Goal: Task Accomplishment & Management: Use online tool/utility

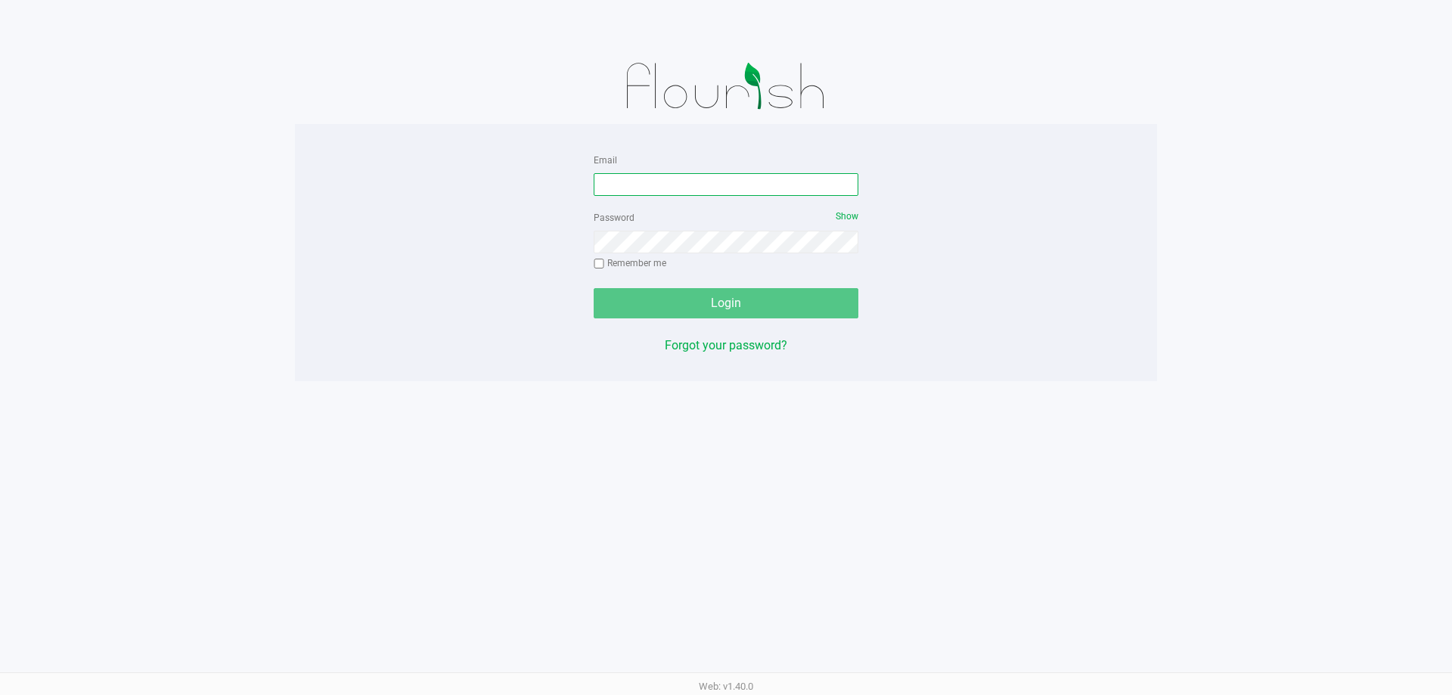
click at [703, 190] on input "Email" at bounding box center [726, 184] width 265 height 23
type input "AKANE@LIVEPARALLEL.COM"
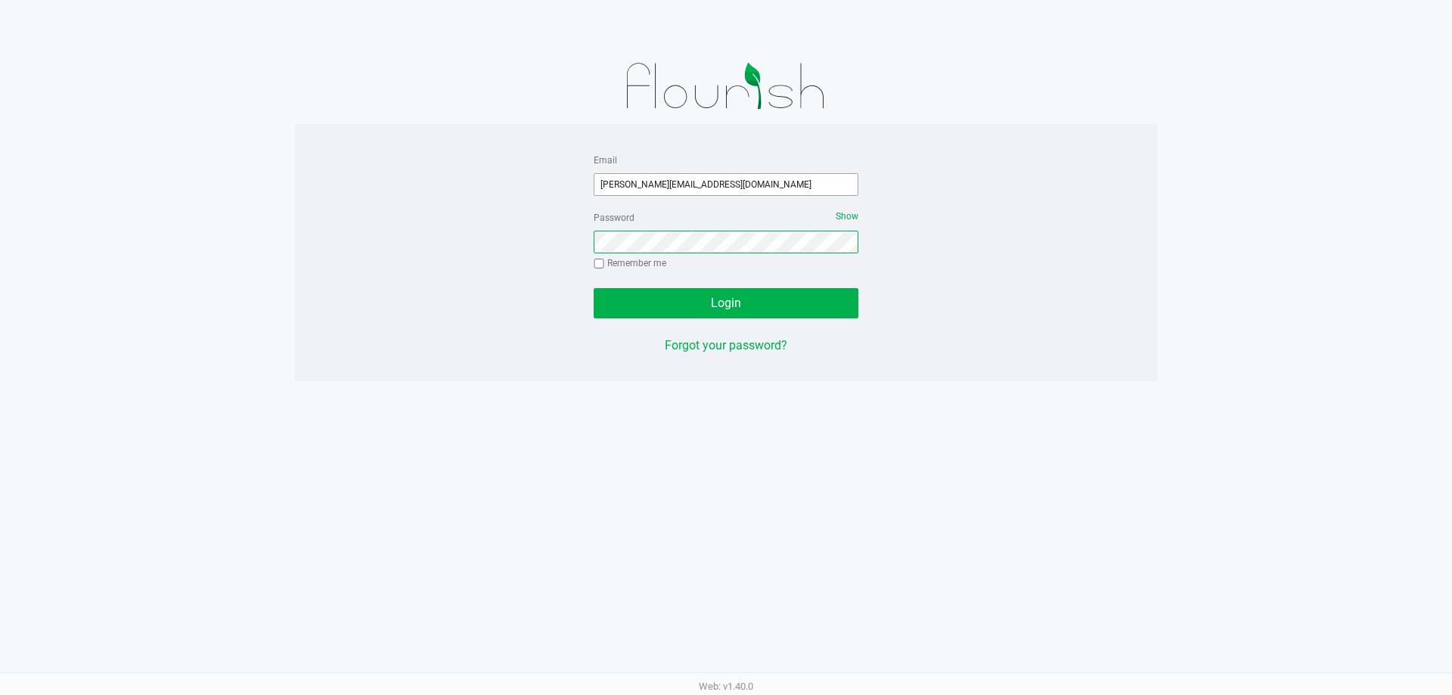
click at [594, 288] on button "Login" at bounding box center [726, 303] width 265 height 30
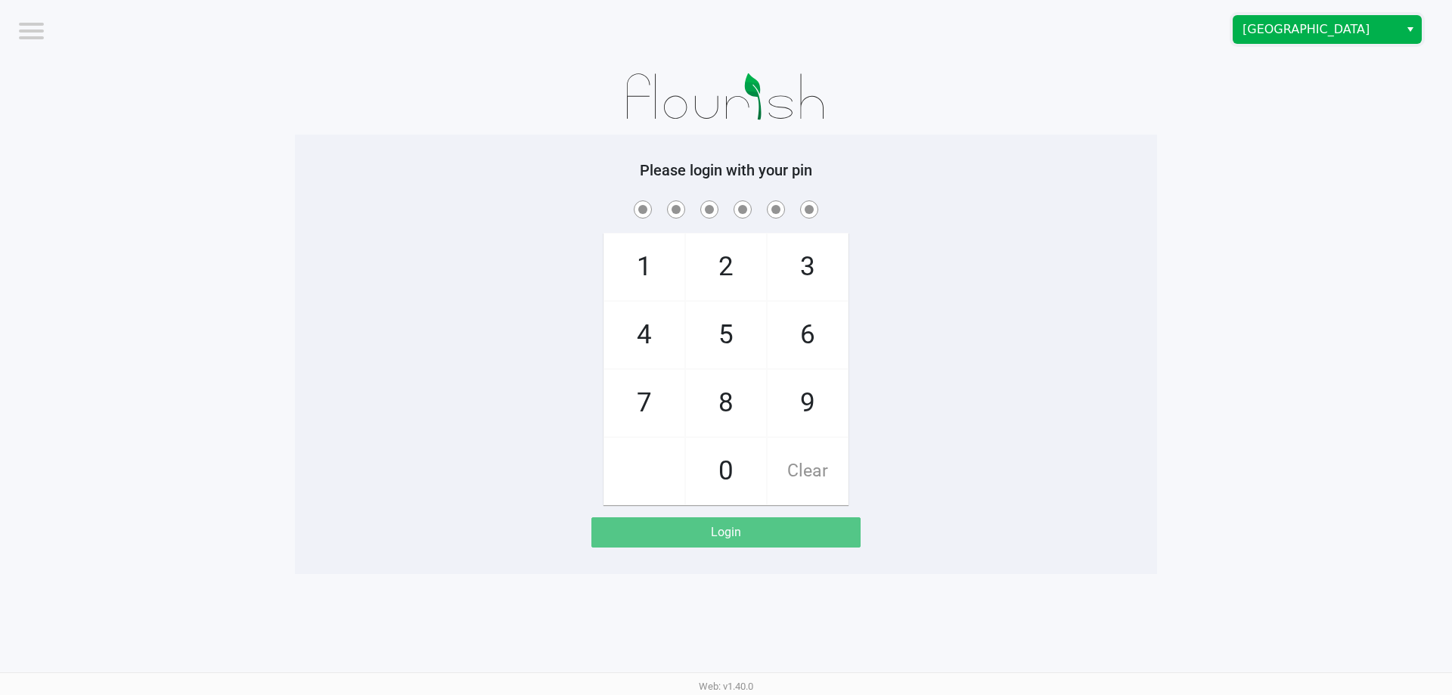
click at [1334, 33] on span "Miami Beach WC" at bounding box center [1316, 29] width 147 height 18
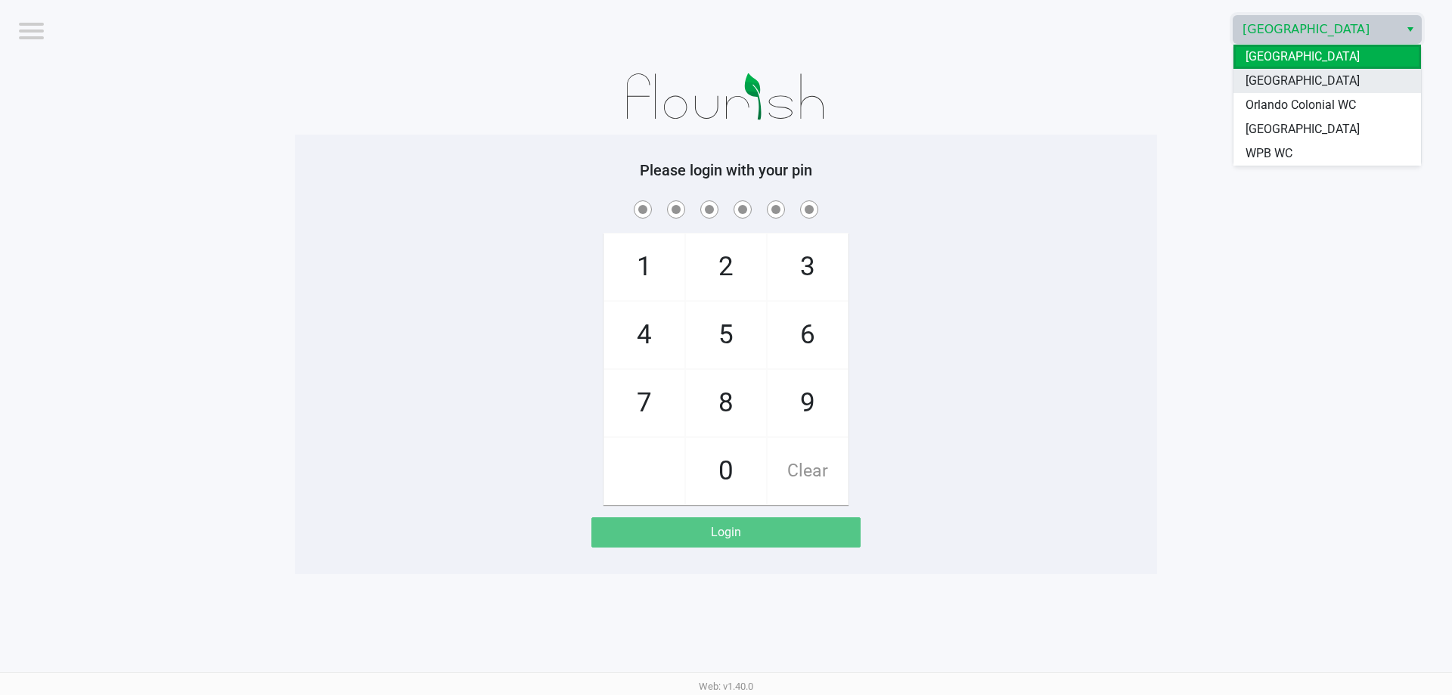
click at [1287, 86] on span "North Palm Beach WC" at bounding box center [1303, 81] width 114 height 18
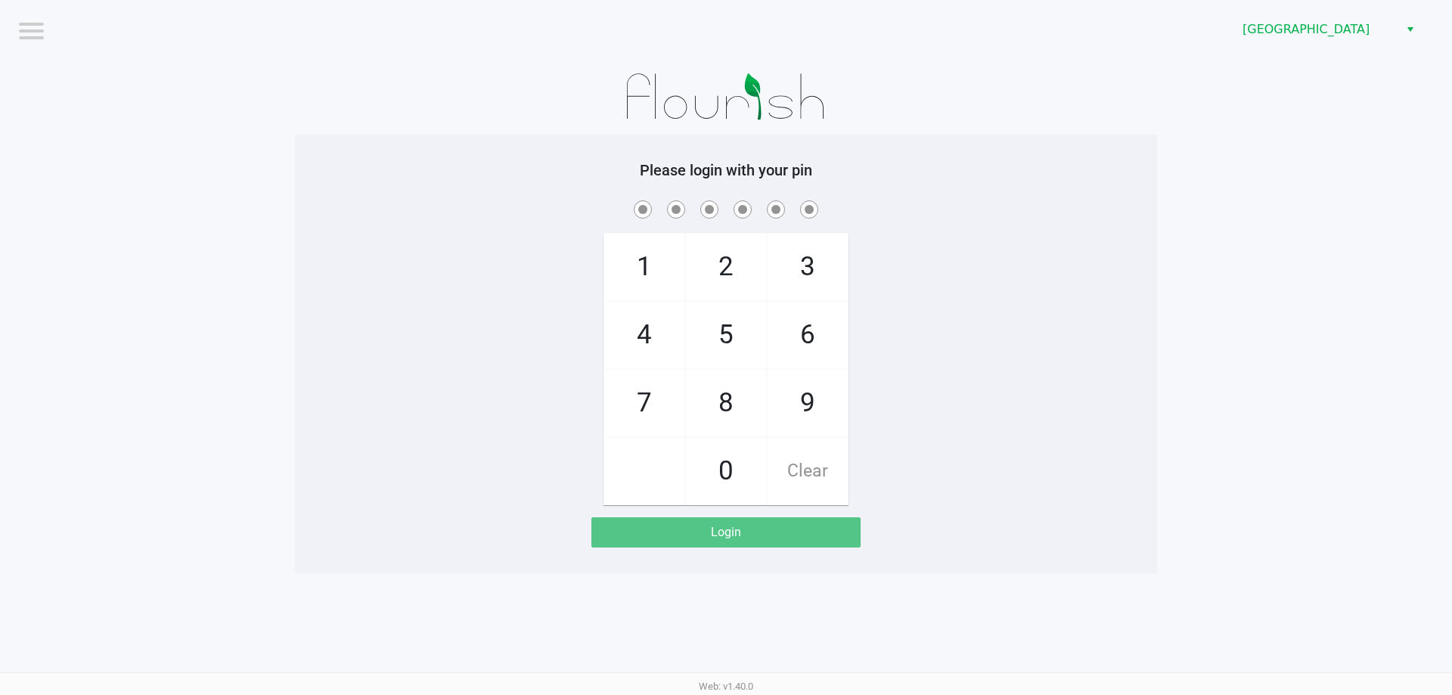
click at [1248, 256] on app-pos-login-wrapper "Logout North Palm Beach WC Please login with your pin 1 4 7 2 5 8 0 3 6 9 Clear…" at bounding box center [726, 287] width 1452 height 574
click at [532, 325] on div "1 4 7 2 5 8 0 3 6 9 Clear" at bounding box center [726, 351] width 862 height 308
click at [537, 329] on div "1 4 7 2 5 8 0 3 6 9 Clear" at bounding box center [726, 351] width 862 height 308
checkbox input "true"
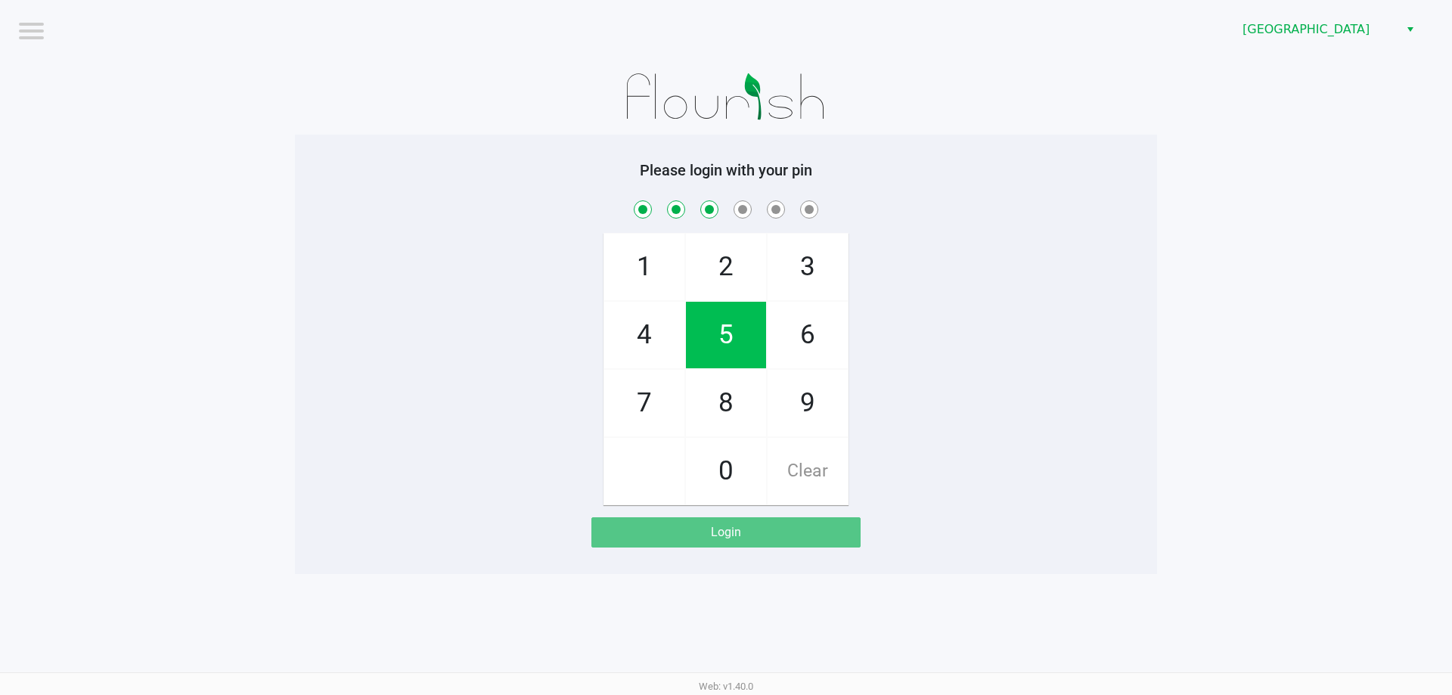
checkbox input "true"
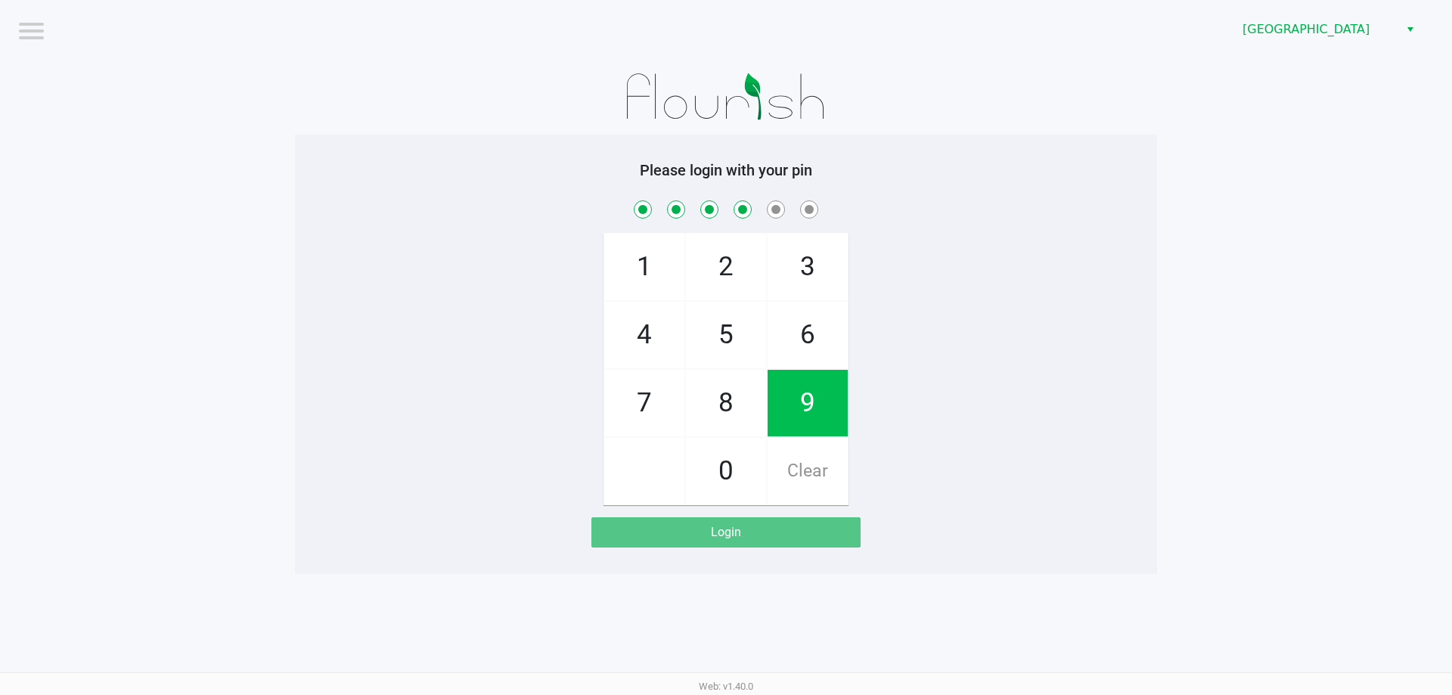
checkbox input "true"
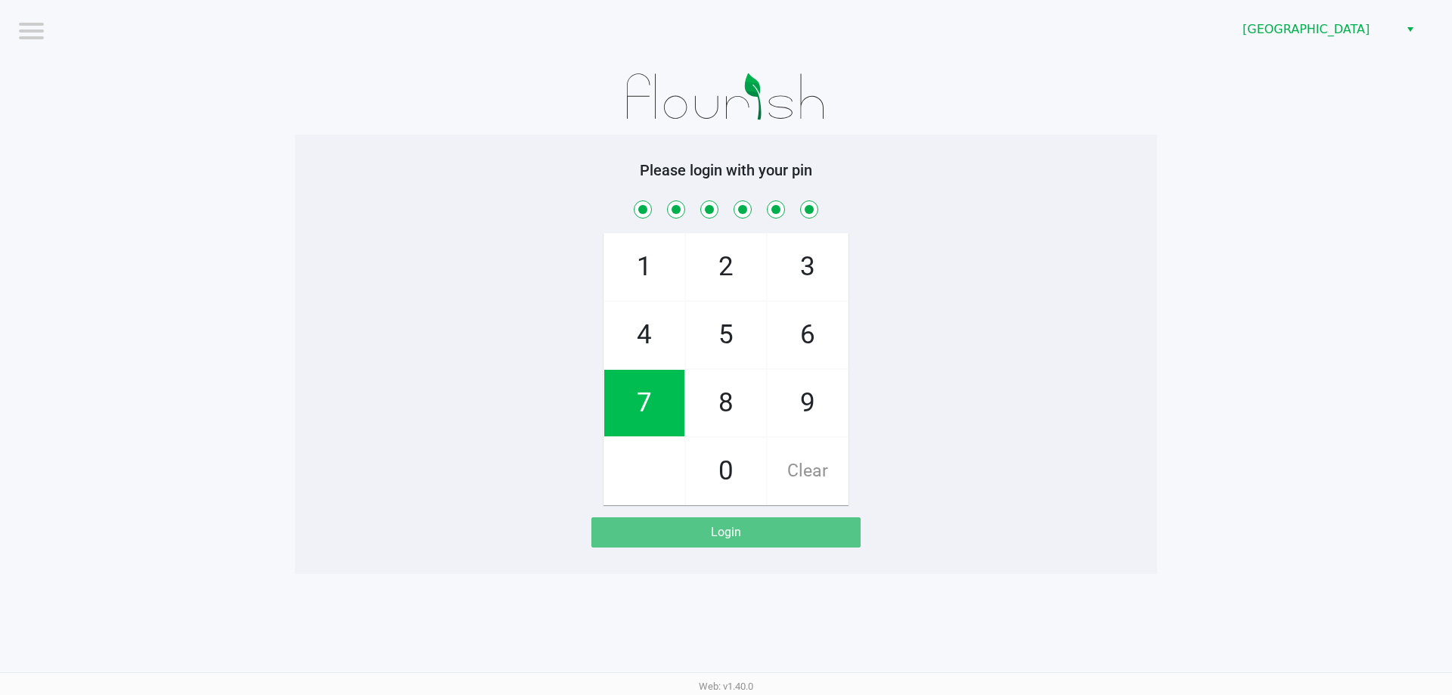
checkbox input "true"
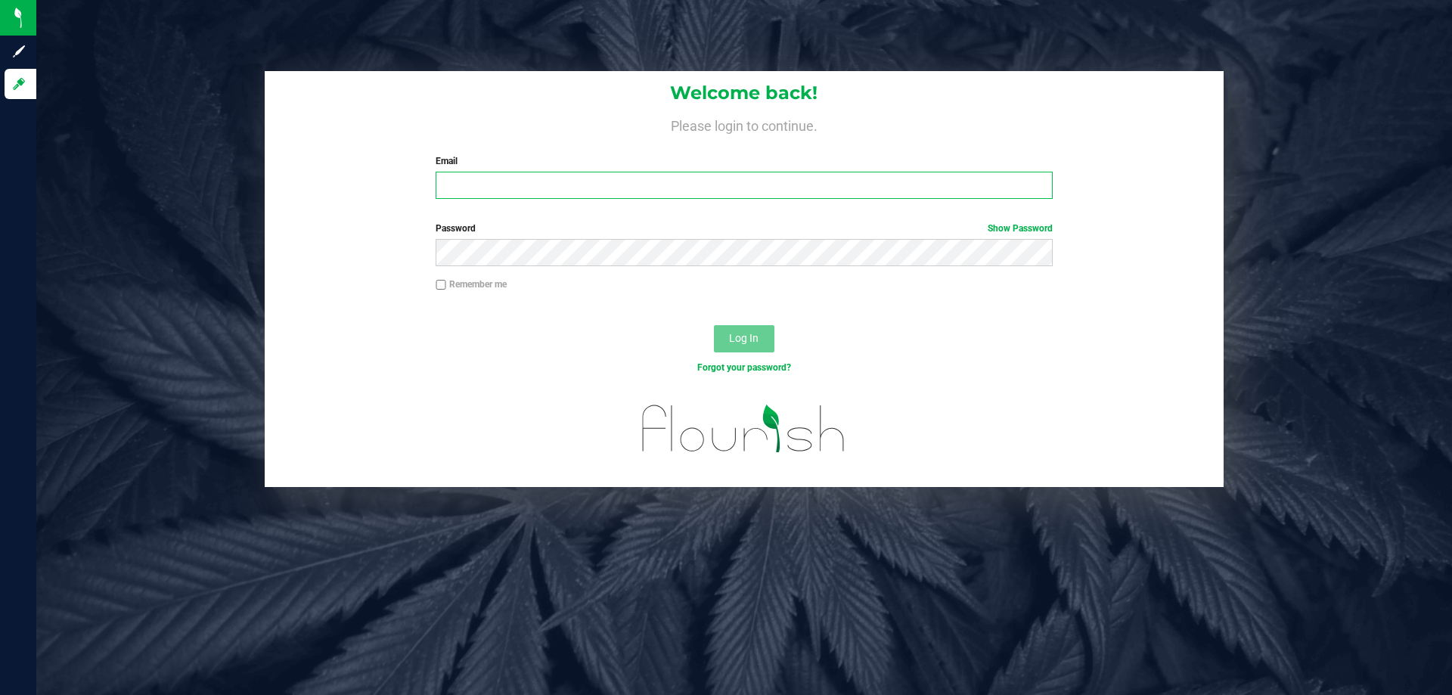
click at [480, 178] on input "Email" at bounding box center [744, 185] width 616 height 27
type input "[EMAIL_ADDRESS][DOMAIN_NAME]"
click at [714, 325] on button "Log In" at bounding box center [744, 338] width 61 height 27
